Goal: Information Seeking & Learning: Understand process/instructions

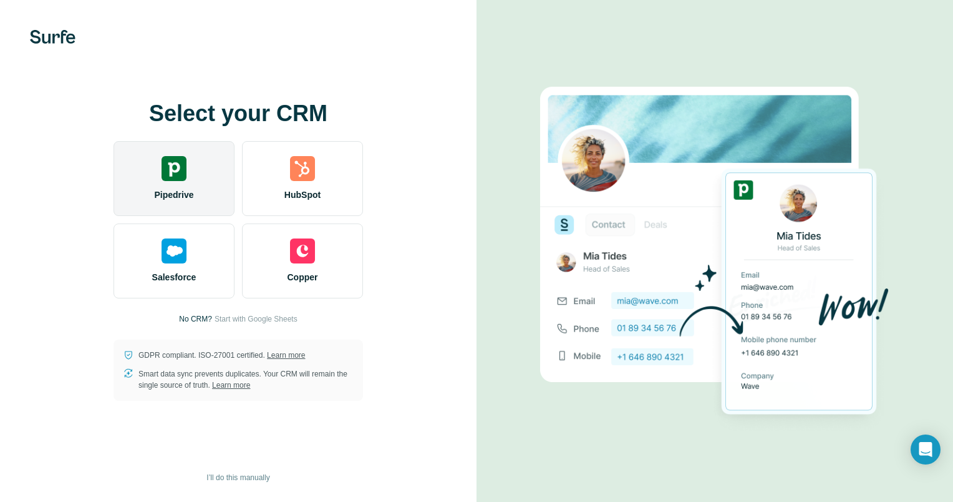
click at [181, 173] on img at bounding box center [174, 168] width 25 height 25
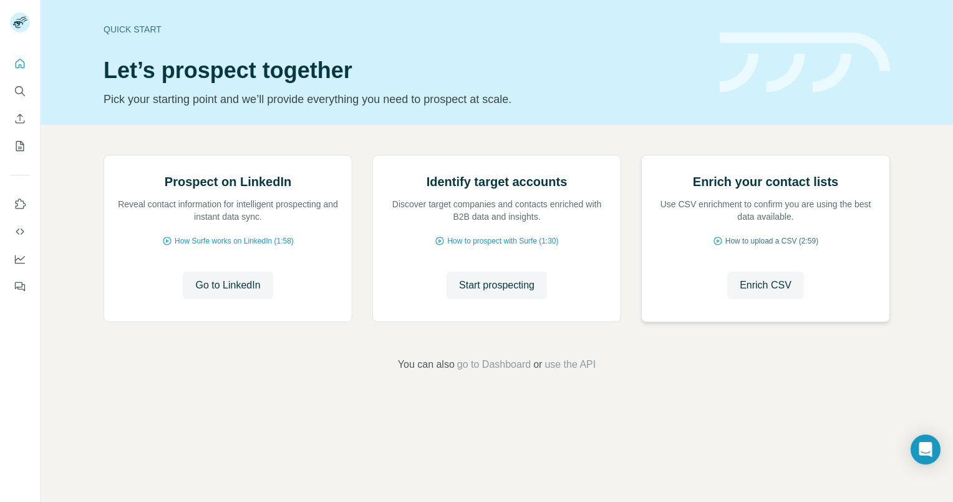
click at [766, 246] on span "How to upload a CSV (2:59)" at bounding box center [772, 240] width 93 height 11
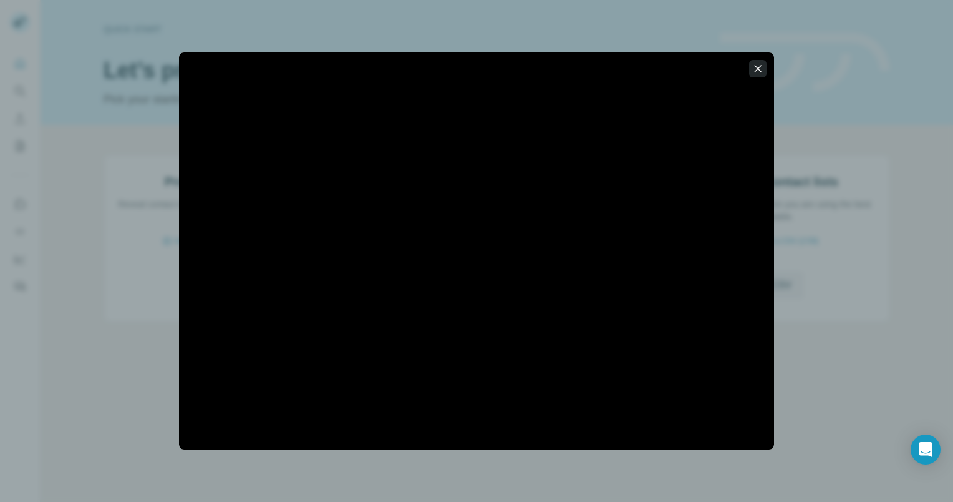
click at [754, 70] on icon "button" at bounding box center [758, 68] width 12 height 12
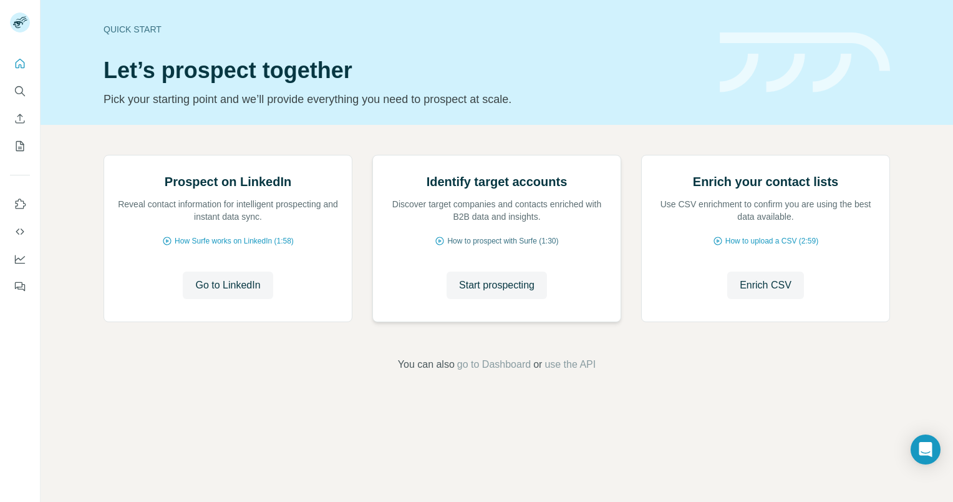
scroll to position [37, 0]
click at [18, 202] on icon "Use Surfe on LinkedIn" at bounding box center [20, 204] width 12 height 12
click at [758, 293] on span "Enrich CSV" at bounding box center [766, 285] width 52 height 15
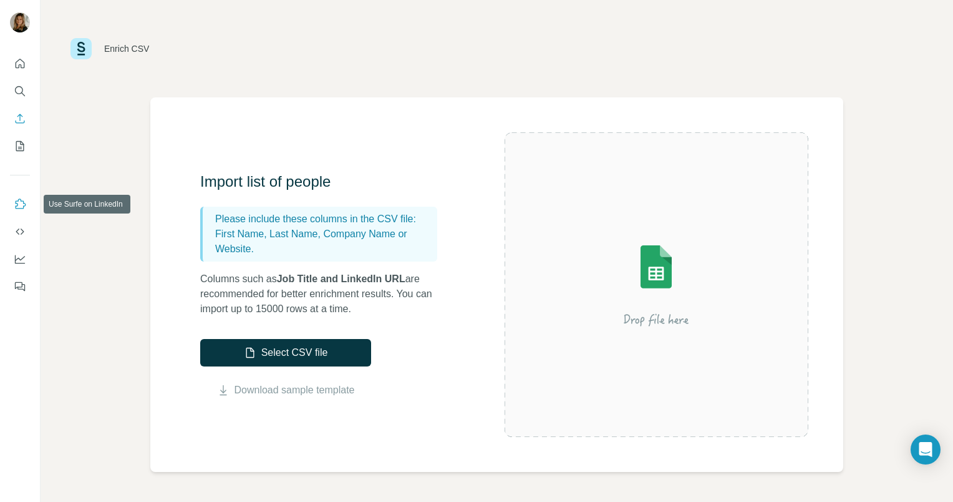
click at [18, 207] on icon "Use Surfe on LinkedIn" at bounding box center [20, 204] width 12 height 12
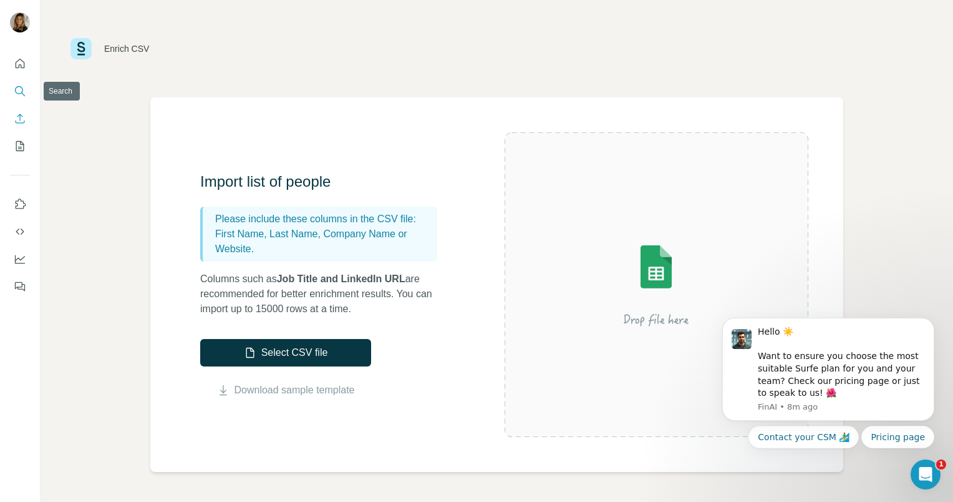
click at [20, 89] on icon "Search" at bounding box center [20, 91] width 12 height 12
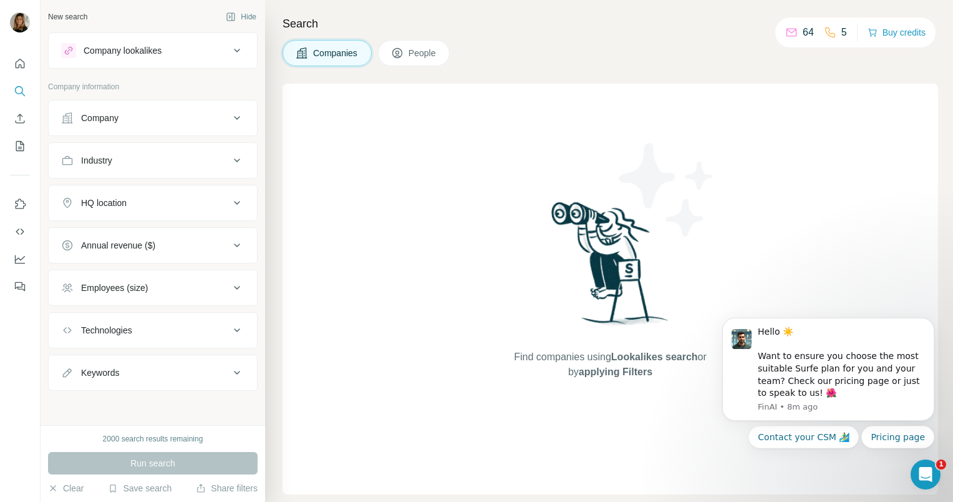
click at [407, 55] on button "People" at bounding box center [414, 53] width 72 height 26
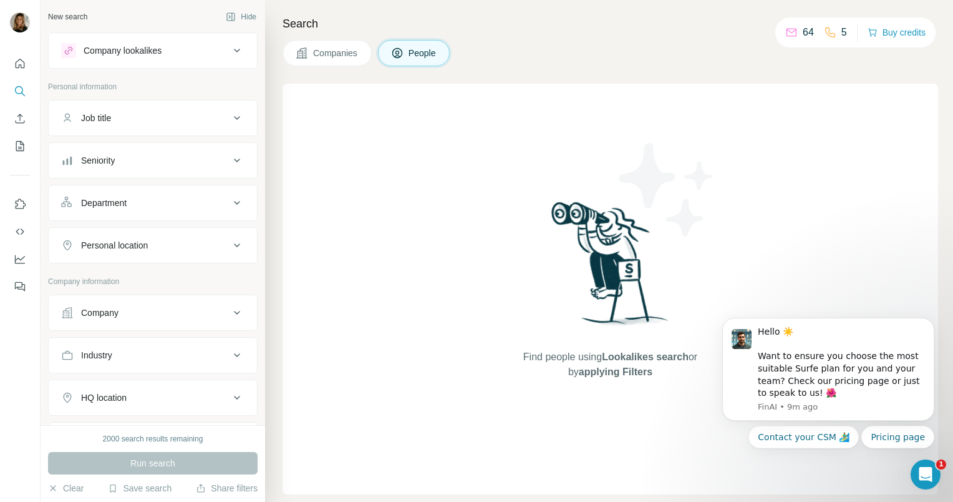
click at [500, 50] on div "Companies People" at bounding box center [611, 53] width 656 height 26
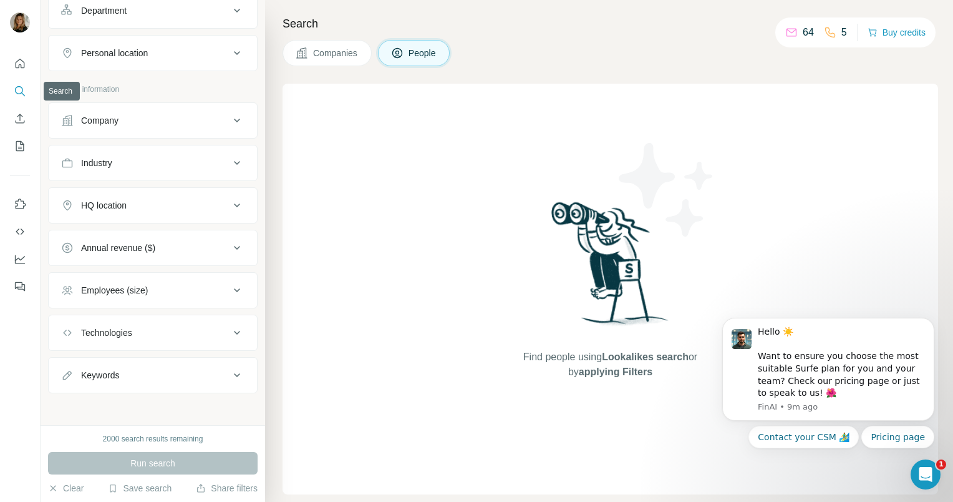
click at [17, 90] on icon "Search" at bounding box center [20, 91] width 12 height 12
click at [432, 170] on div "Find people using Lookalikes search or by applying Filters" at bounding box center [611, 289] width 656 height 411
click at [160, 436] on div "2000 search results remaining" at bounding box center [153, 438] width 100 height 11
click at [152, 411] on div "New search Hide Company lookalikes Personal information Job title Seniority Dep…" at bounding box center [153, 212] width 225 height 425
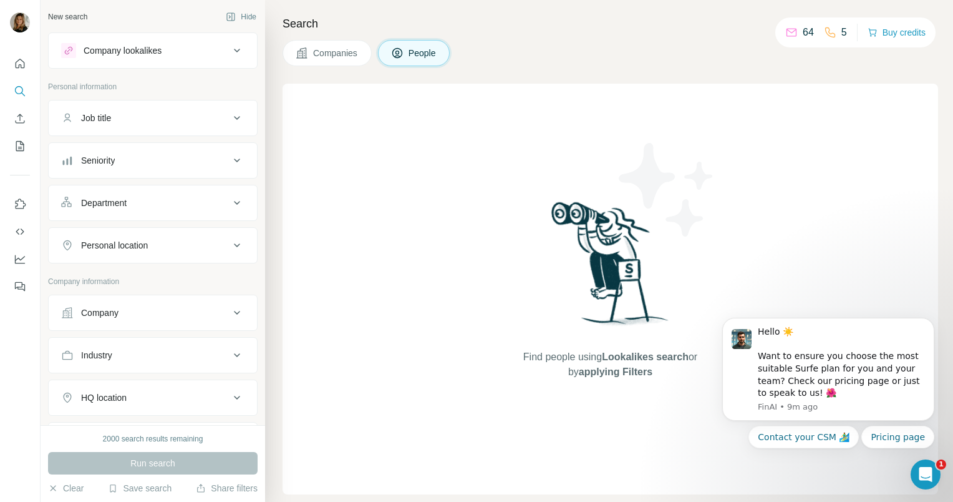
click at [230, 50] on icon at bounding box center [237, 50] width 15 height 15
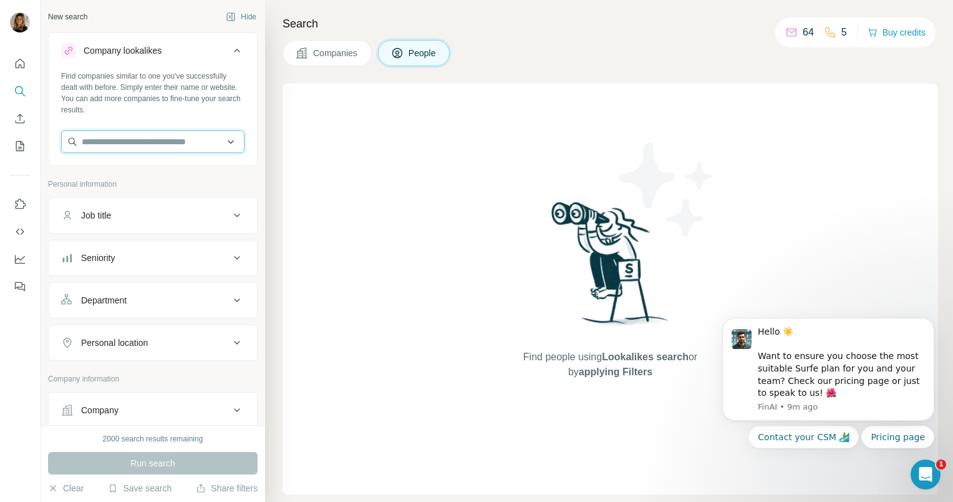
click at [162, 136] on input "text" at bounding box center [152, 141] width 183 height 22
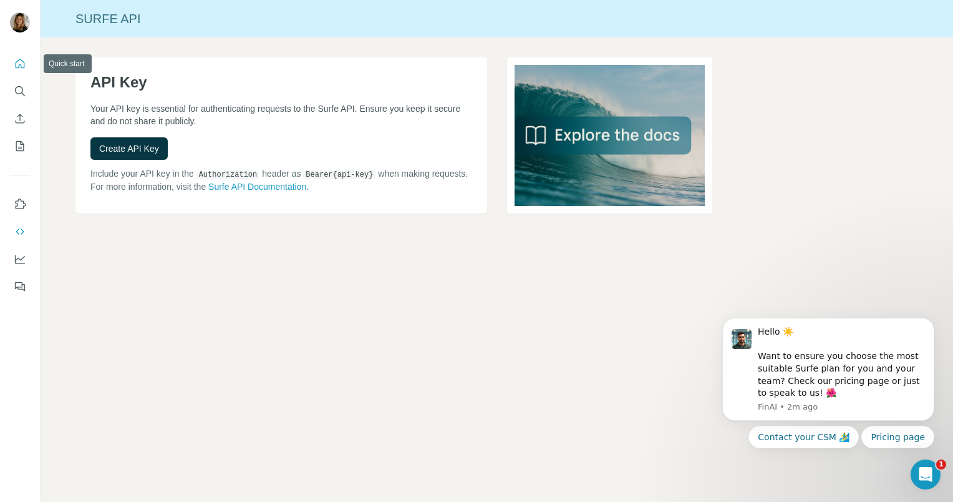
click at [17, 64] on icon "Quick start" at bounding box center [20, 63] width 12 height 12
